Goal: Task Accomplishment & Management: Manage account settings

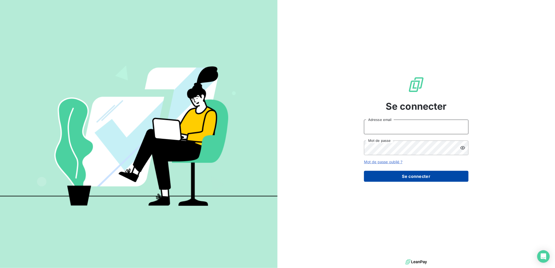
type input "[PERSON_NAME][EMAIL_ADDRESS][DOMAIN_NAME]"
click at [274, 179] on button "Se connecter" at bounding box center [416, 176] width 105 height 11
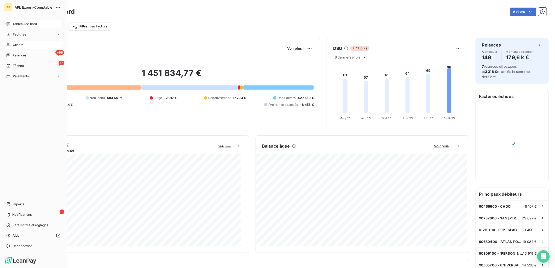
click at [16, 47] on span "Clients" at bounding box center [18, 45] width 10 height 5
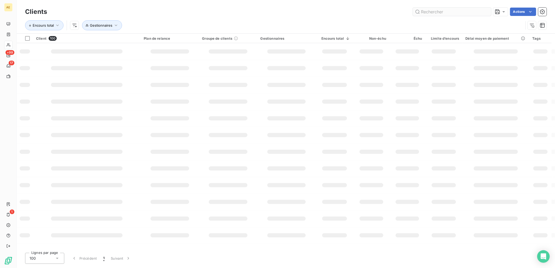
click at [438, 12] on input "text" at bounding box center [452, 12] width 78 height 8
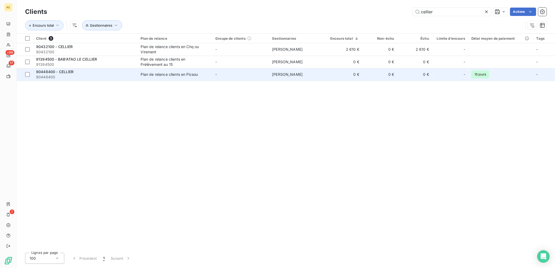
type input "cellier"
click at [106, 70] on div "90448400 - CELLIER" at bounding box center [85, 71] width 99 height 5
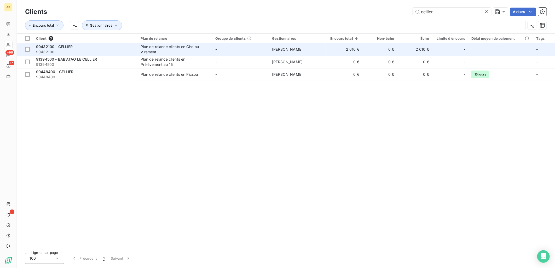
click at [210, 52] on td "Plan de relance clients en Chq ou Virement" at bounding box center [175, 49] width 75 height 13
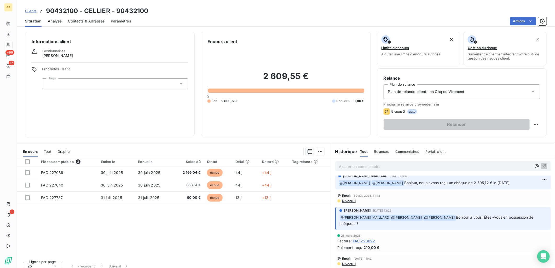
scroll to position [58, 0]
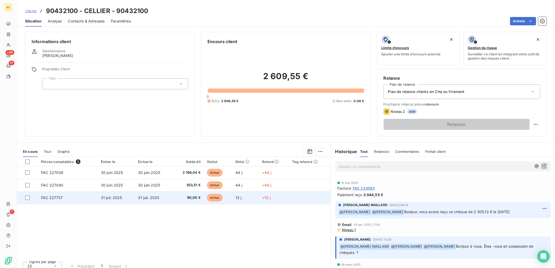
click at [169, 195] on td "31 juil. 2025" at bounding box center [153, 198] width 37 height 13
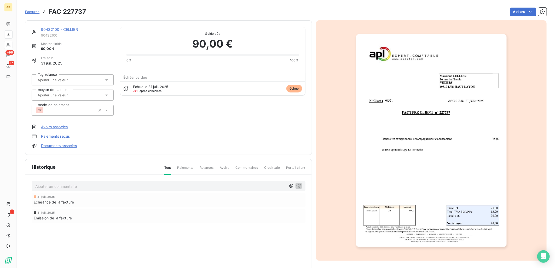
click at [91, 187] on p "Ajouter un commentaire ﻿" at bounding box center [160, 186] width 251 height 7
click at [297, 187] on icon "button" at bounding box center [298, 185] width 5 height 5
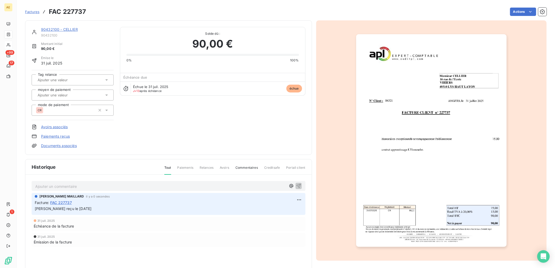
click at [56, 138] on link "Paiements reçus" at bounding box center [55, 136] width 29 height 5
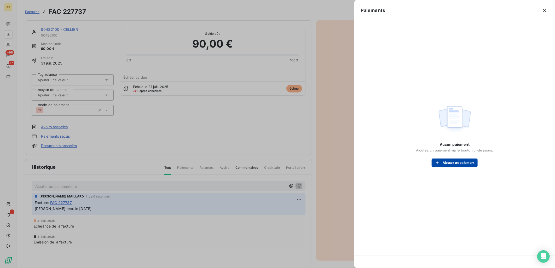
click at [467, 163] on button "Ajouter un paiement" at bounding box center [455, 163] width 46 height 8
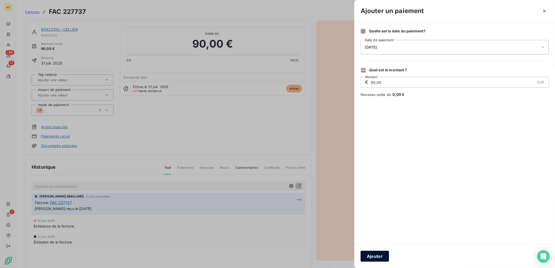
click at [380, 257] on button "Ajouter" at bounding box center [375, 256] width 28 height 11
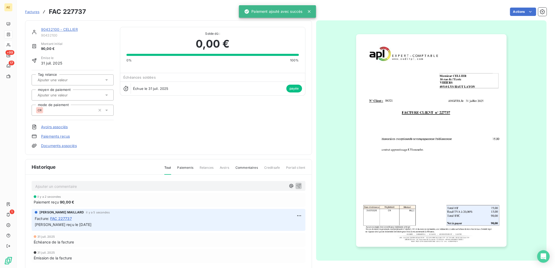
click at [60, 28] on link "90432100 - CELLIER" at bounding box center [59, 29] width 37 height 4
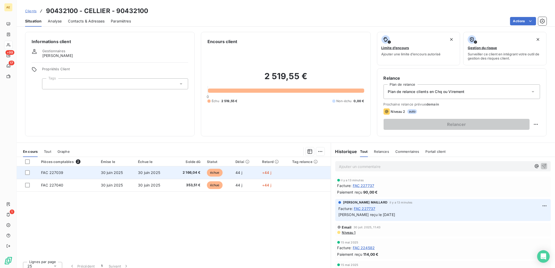
click at [161, 173] on td "30 juin 2025" at bounding box center [153, 173] width 37 height 13
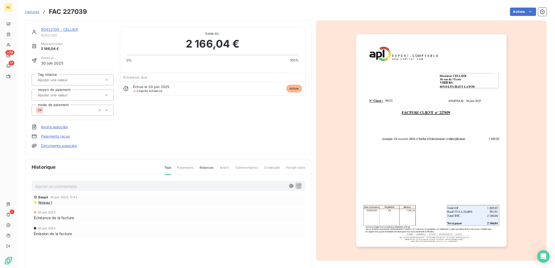
click at [53, 135] on link "Paiements reçus" at bounding box center [55, 136] width 29 height 5
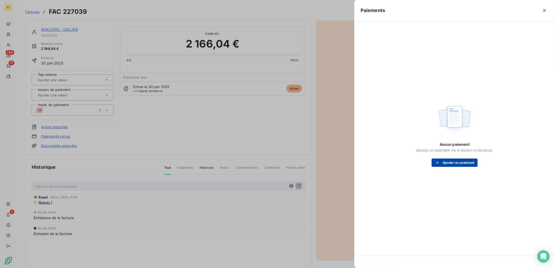
click at [443, 163] on button "Ajouter un paiement" at bounding box center [455, 163] width 46 height 8
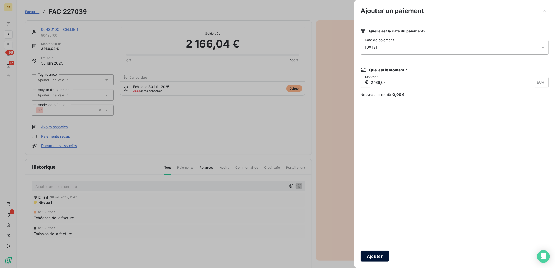
click at [375, 257] on button "Ajouter" at bounding box center [375, 256] width 28 height 11
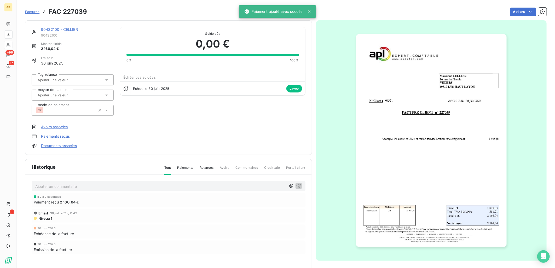
click at [220, 187] on p "Ajouter un commentaire ﻿" at bounding box center [160, 186] width 251 height 7
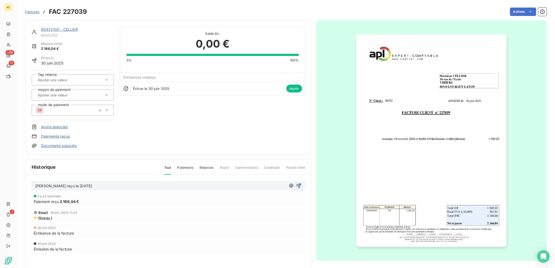
click at [298, 186] on icon "button" at bounding box center [298, 186] width 4 height 4
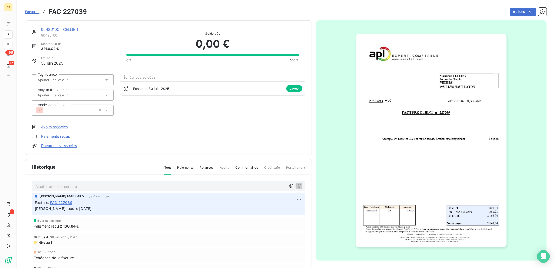
click at [48, 28] on link "90432100 - CELLIER" at bounding box center [59, 29] width 37 height 4
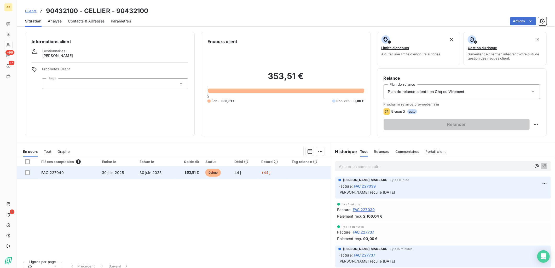
click at [124, 176] on td "30 juin 2025" at bounding box center [118, 173] width 38 height 13
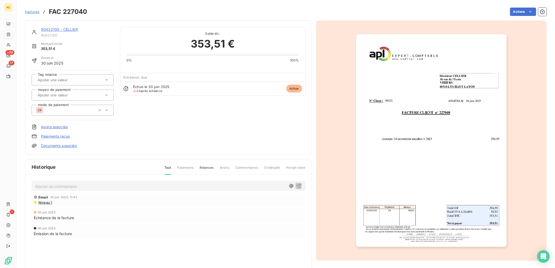
click at [264, 186] on p "Ajouter un commentaire ﻿" at bounding box center [160, 186] width 251 height 7
click at [299, 186] on button "button" at bounding box center [299, 186] width 6 height 6
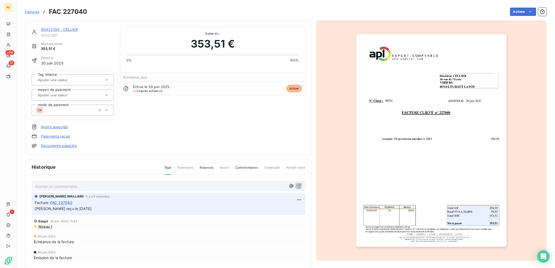
click at [62, 133] on div "90432100 - CELLIER 90432100 Montant initial 353,51 € Émise le [DATE] Tag relanc…" at bounding box center [73, 88] width 82 height 122
click at [62, 137] on link "Paiements reçus" at bounding box center [55, 136] width 29 height 5
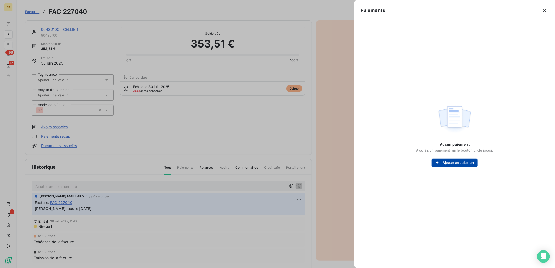
click at [459, 162] on button "Ajouter un paiement" at bounding box center [455, 163] width 46 height 8
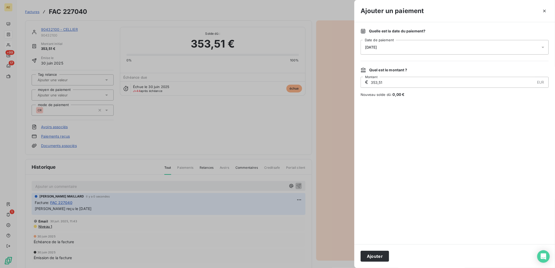
click at [370, 82] on input "353,51" at bounding box center [452, 82] width 165 height 10
click at [383, 260] on button "Ajouter" at bounding box center [375, 256] width 28 height 11
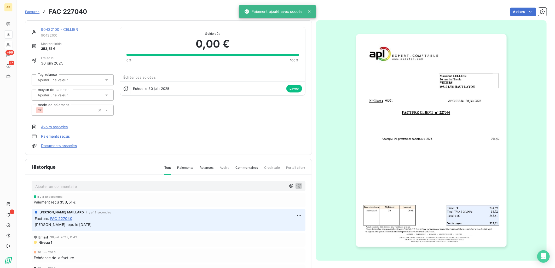
click at [61, 30] on link "90432100 - CELLIER" at bounding box center [59, 29] width 37 height 4
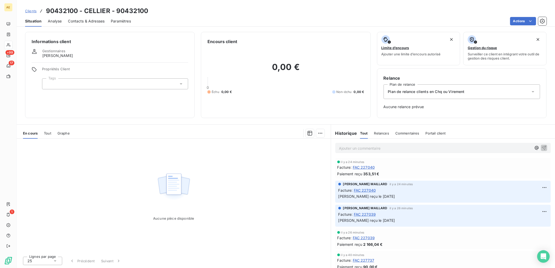
click at [33, 12] on span "Clients" at bounding box center [31, 11] width 12 height 4
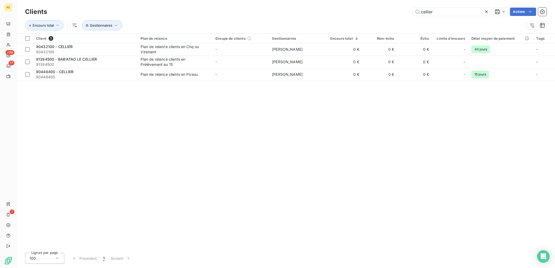
drag, startPoint x: 448, startPoint y: 10, endPoint x: 301, endPoint y: 16, distance: 147.3
click at [307, 14] on div "cellier Actions" at bounding box center [300, 12] width 494 height 8
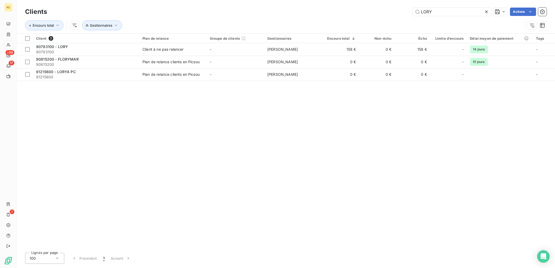
type input "LORY"
